Goal: Check status: Check status

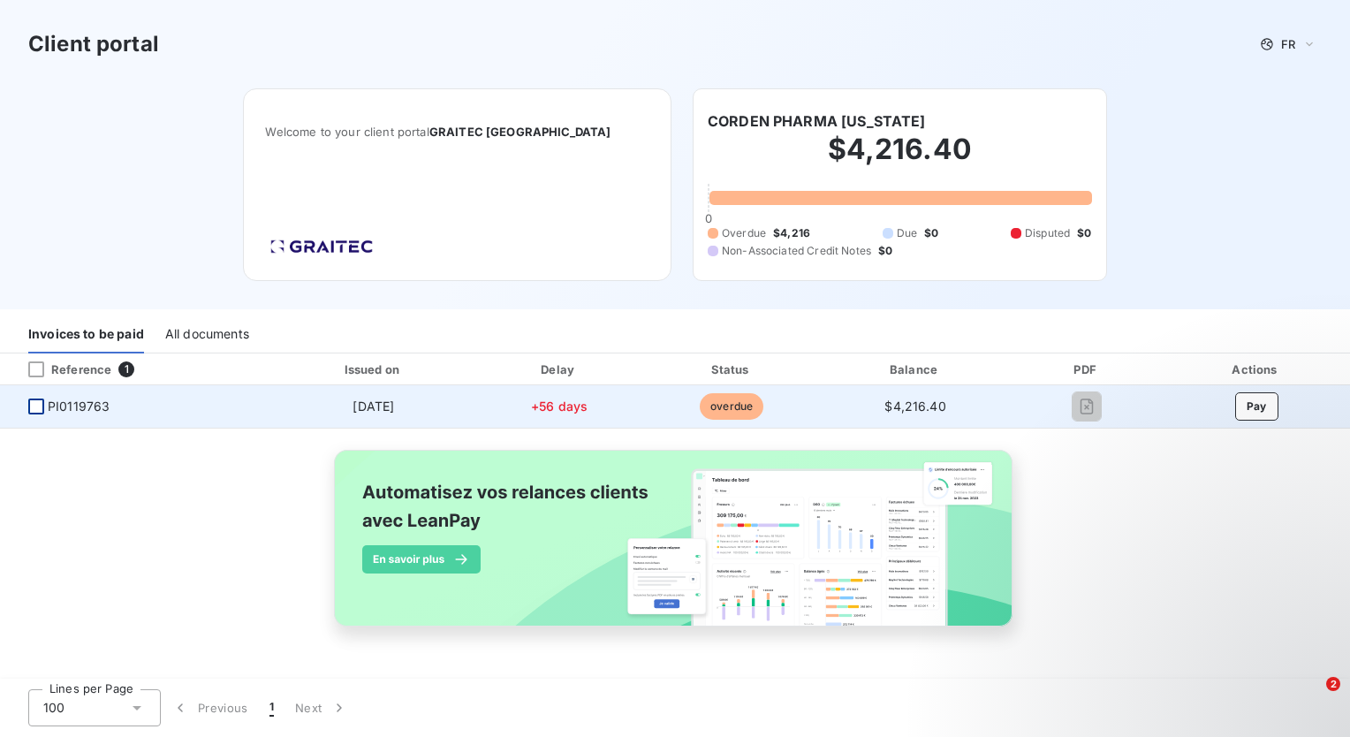
click at [39, 406] on div at bounding box center [36, 406] width 16 height 16
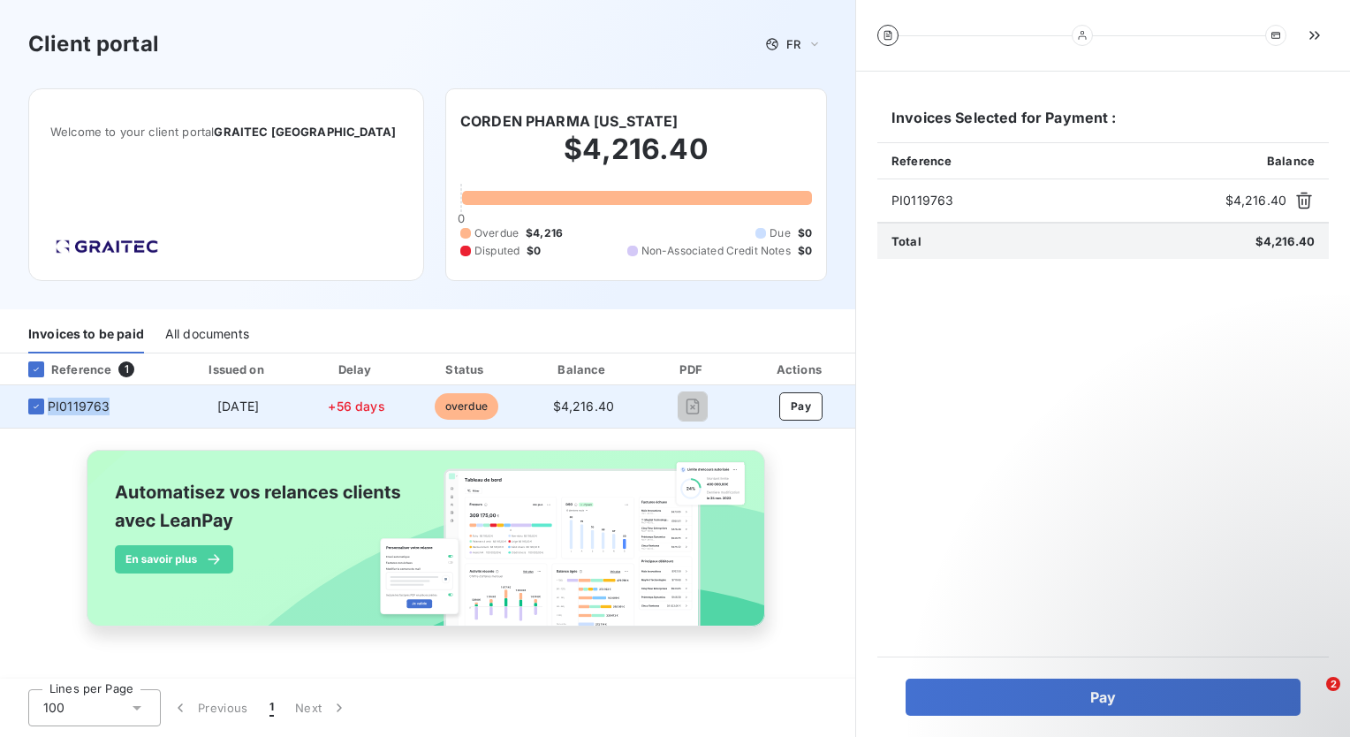
drag, startPoint x: 108, startPoint y: 408, endPoint x: 50, endPoint y: 401, distance: 57.8
click at [50, 401] on span "PI0119763" at bounding box center [86, 406] width 145 height 18
drag, startPoint x: 50, startPoint y: 401, endPoint x: 69, endPoint y: 405, distance: 19.1
copy span "PI0119763"
